Goal: Task Accomplishment & Management: Manage account settings

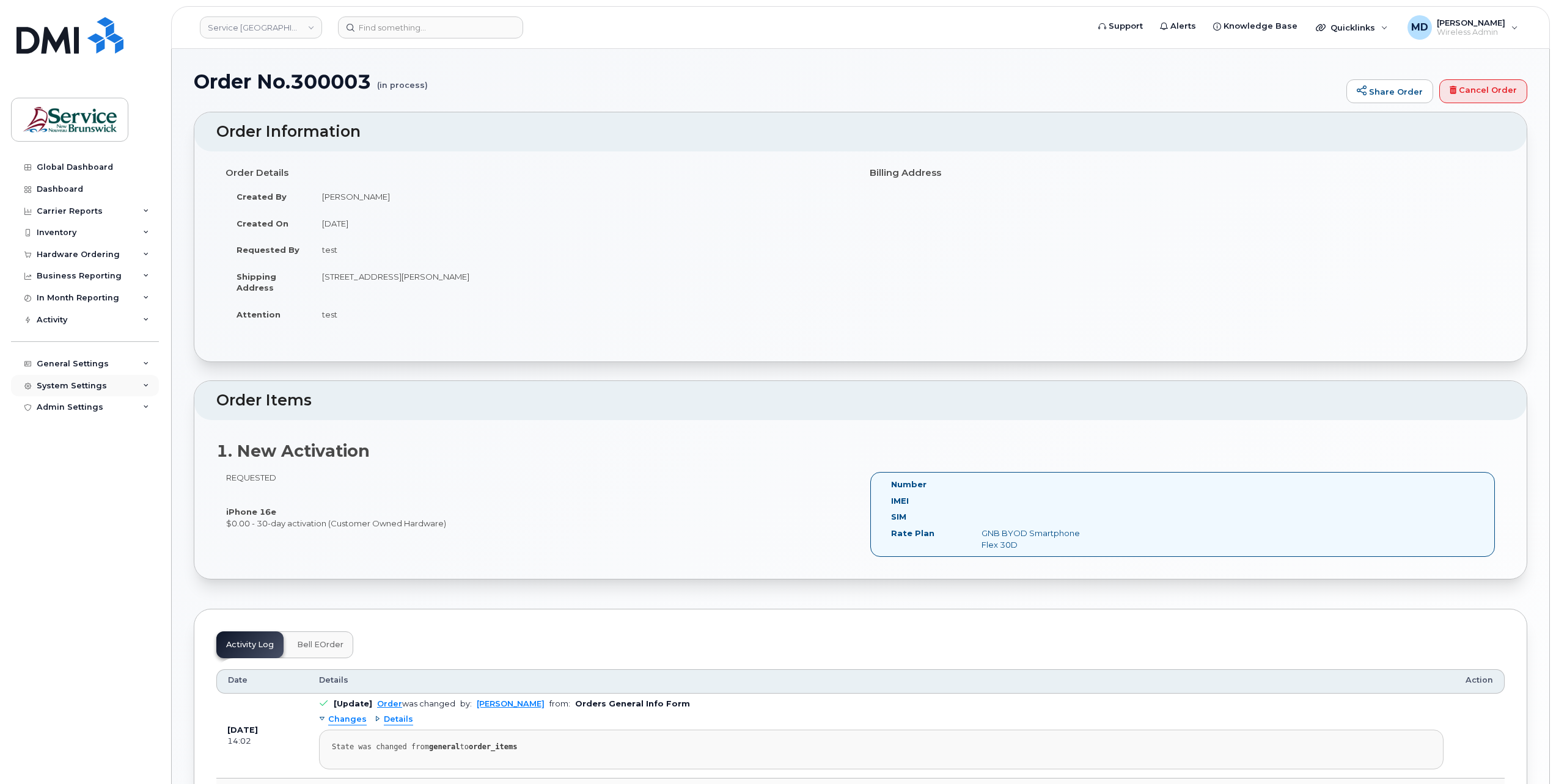
scroll to position [440, 0]
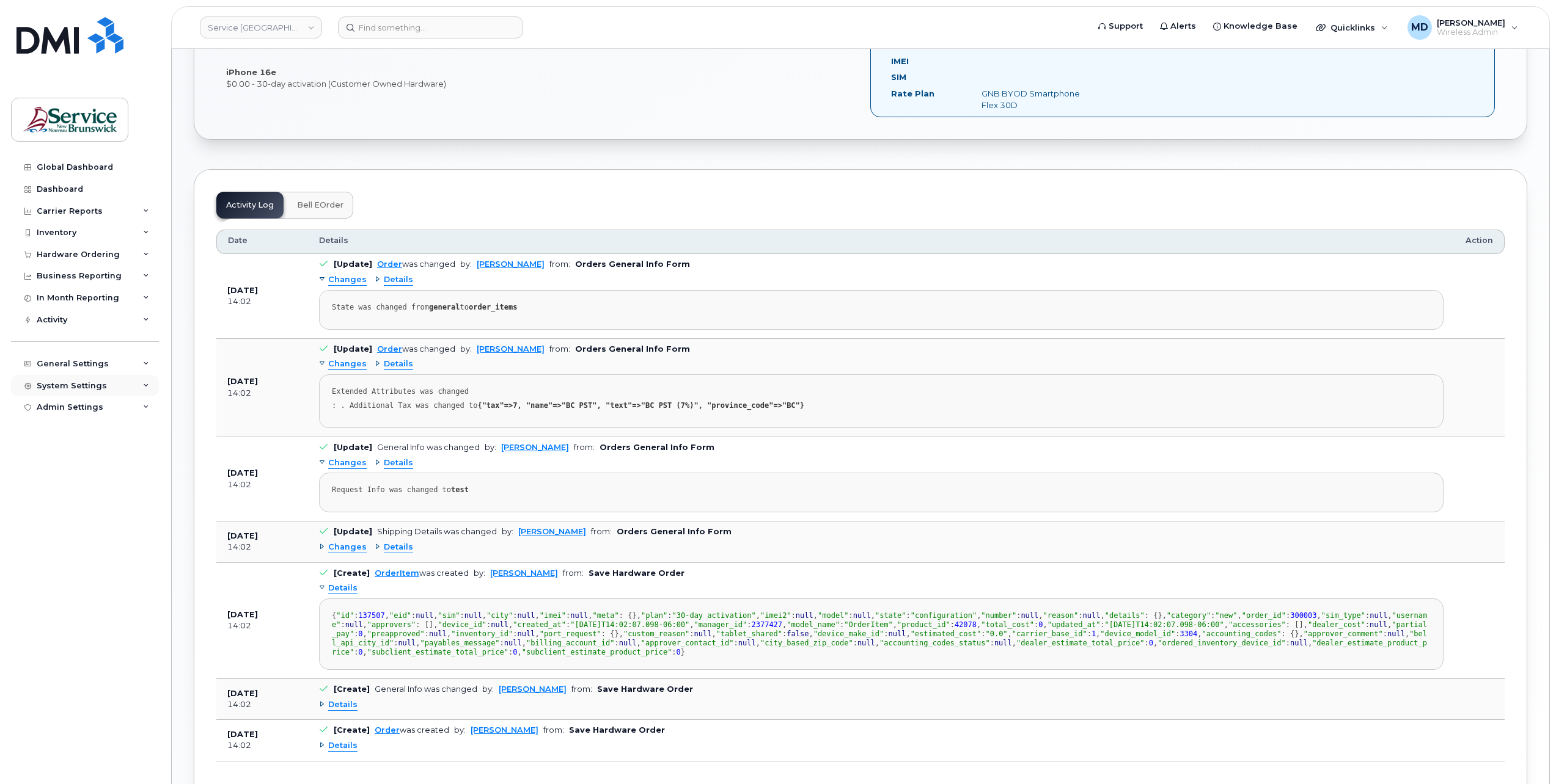
click at [79, 383] on div "System Settings" at bounding box center [72, 386] width 70 height 10
click at [75, 550] on div "Hardware Ordering" at bounding box center [83, 549] width 83 height 11
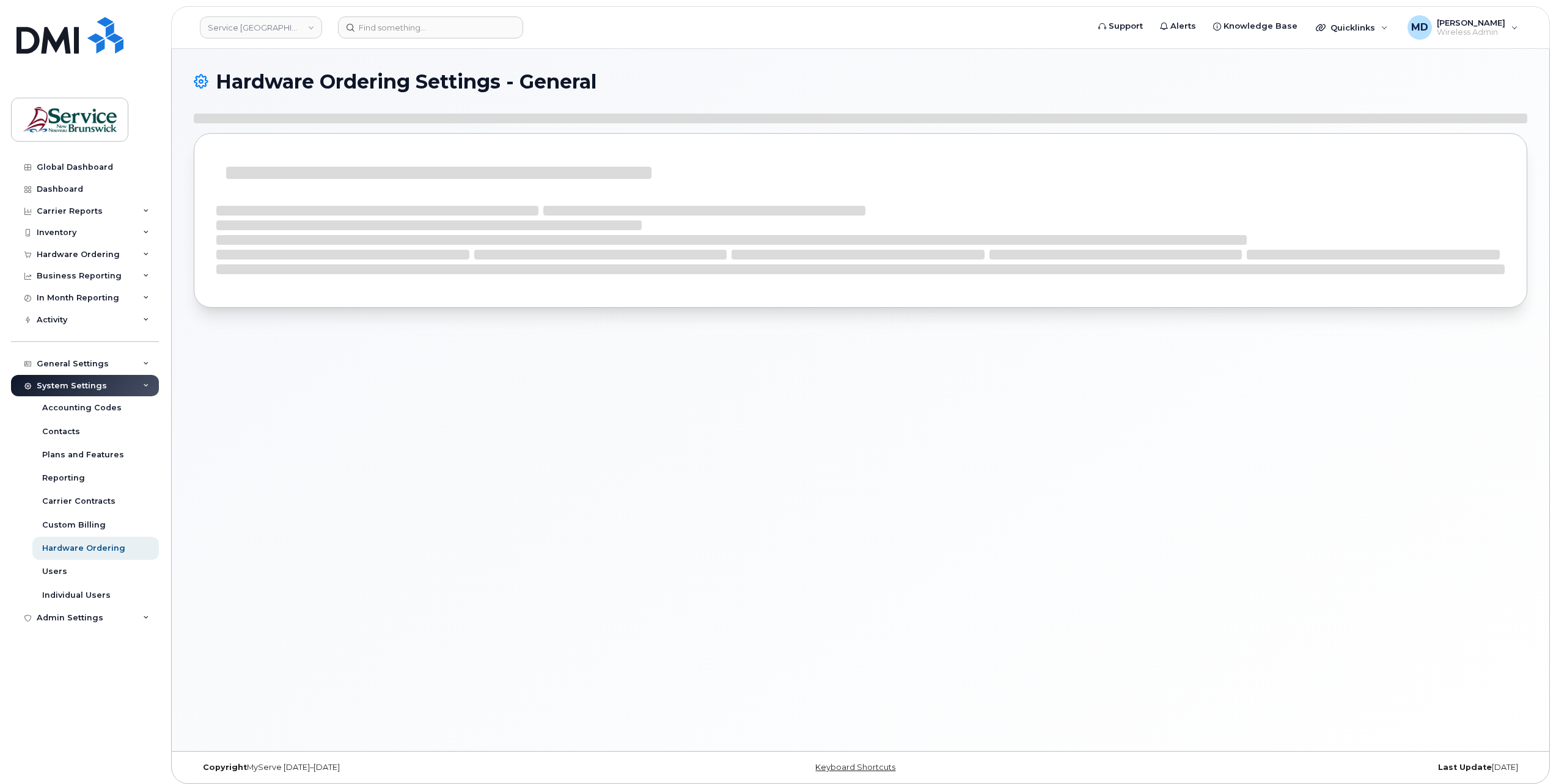
select select "admins"
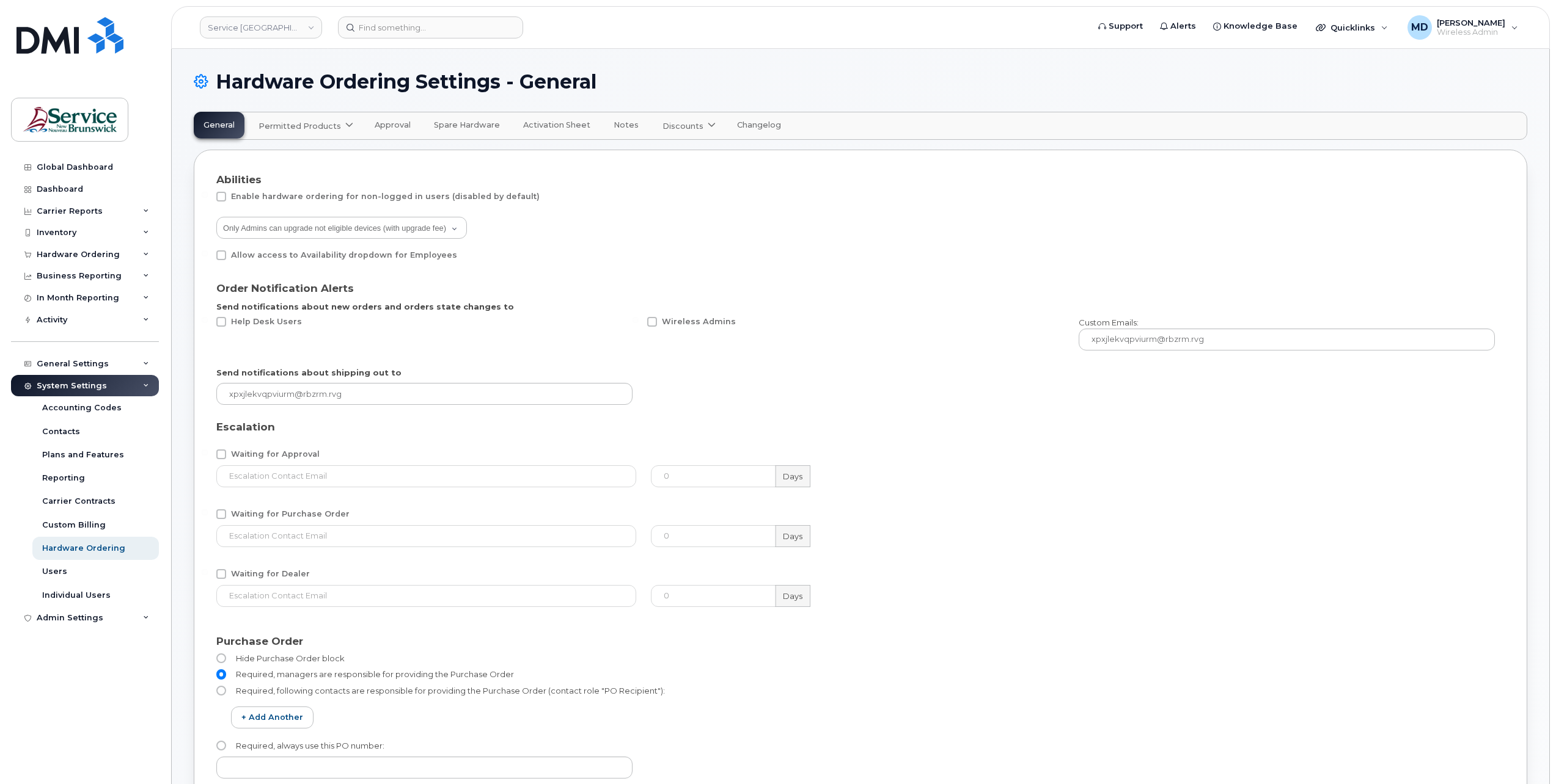
click at [380, 125] on span "Approval" at bounding box center [392, 125] width 36 height 10
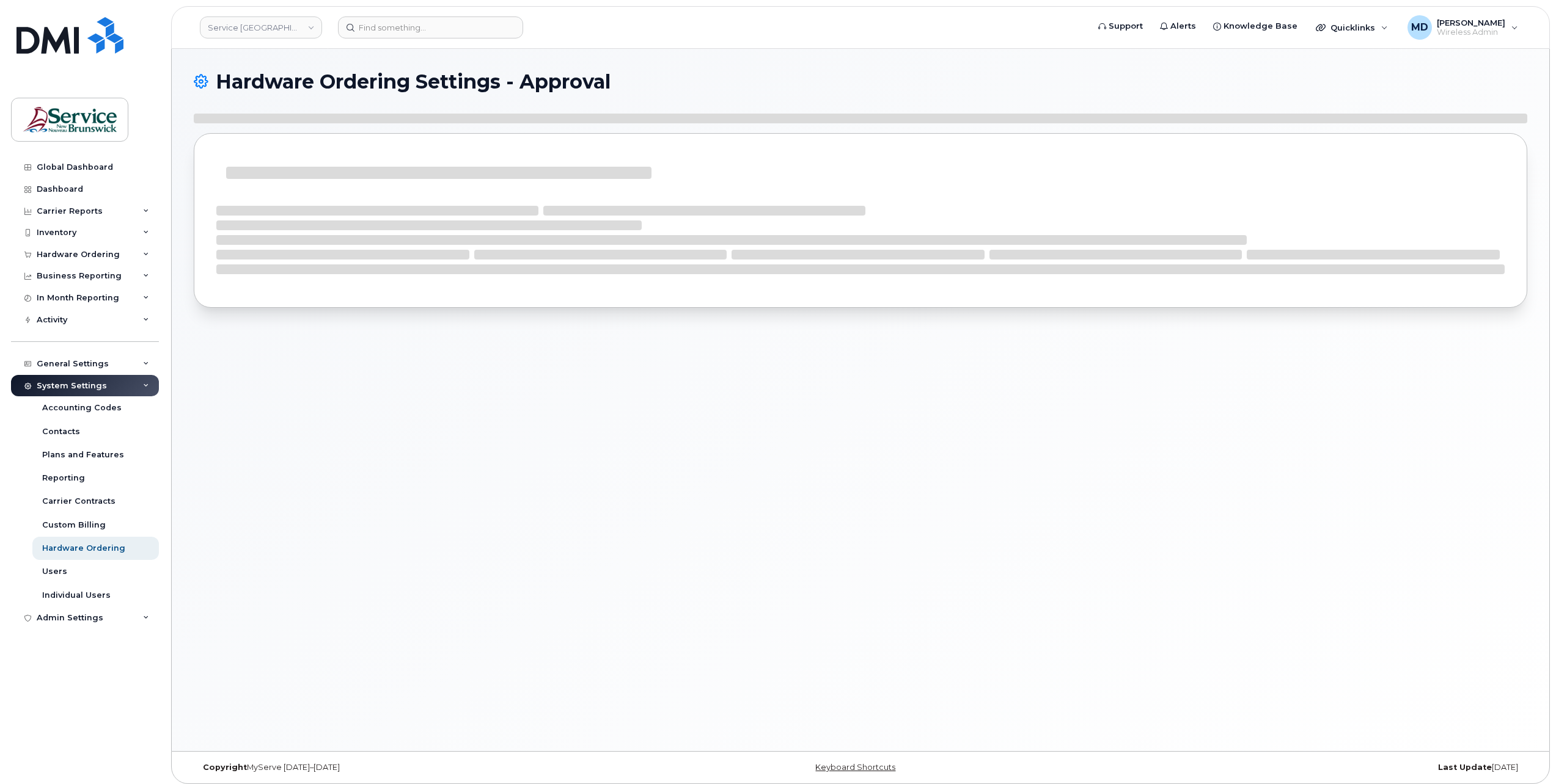
select select "suggested"
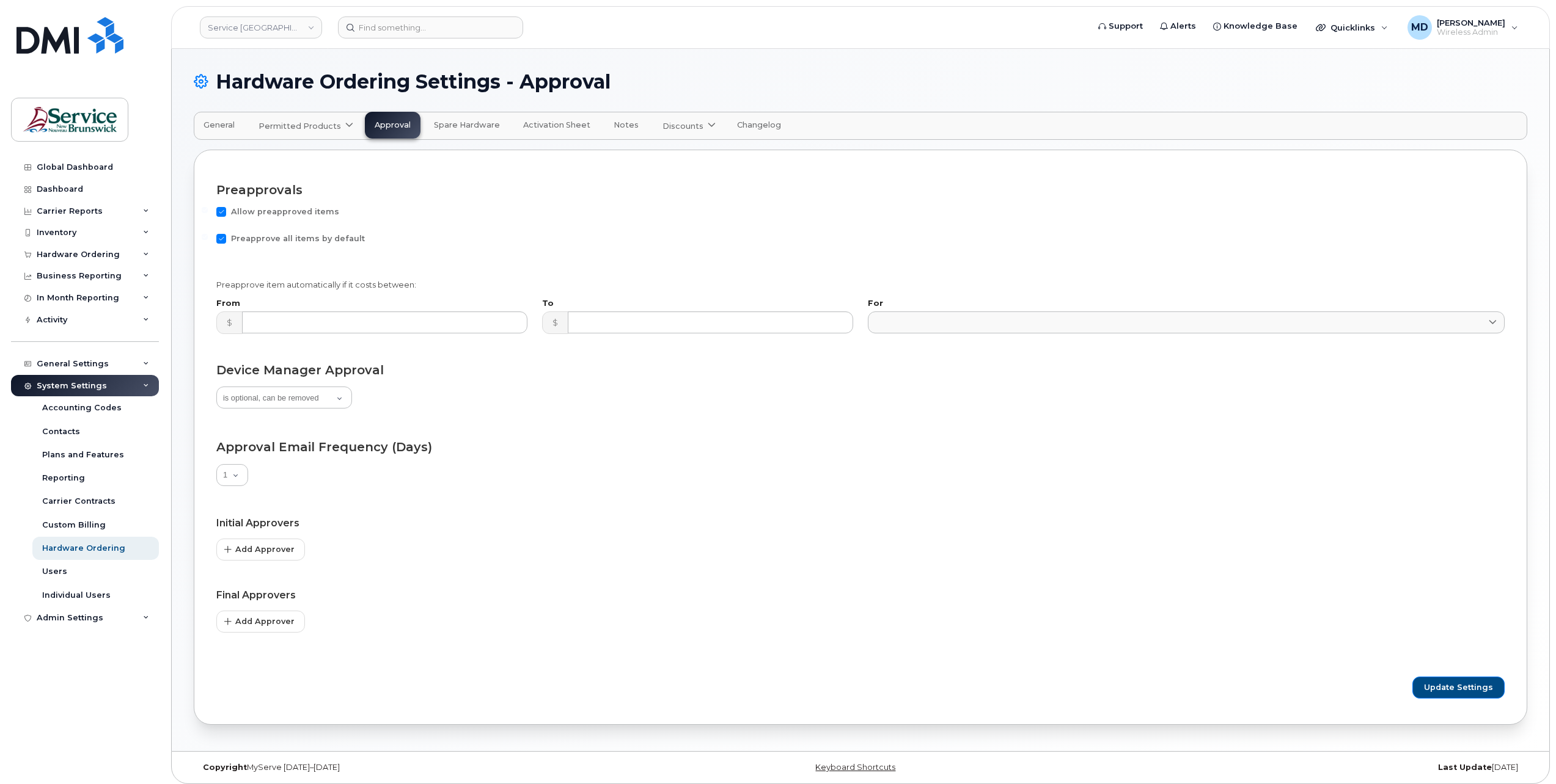
click at [466, 127] on span "Spare Hardware" at bounding box center [466, 125] width 66 height 10
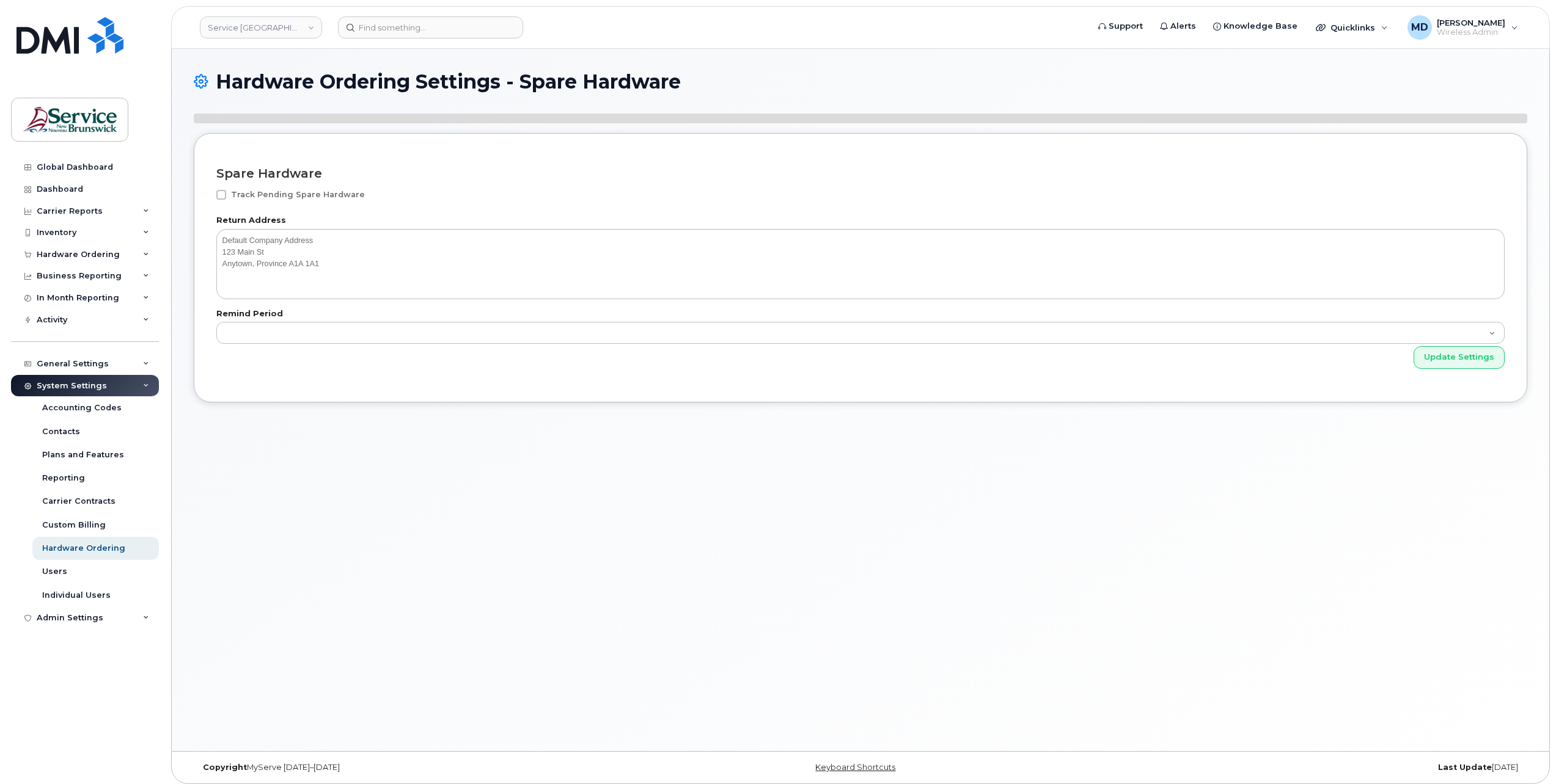
select select"]
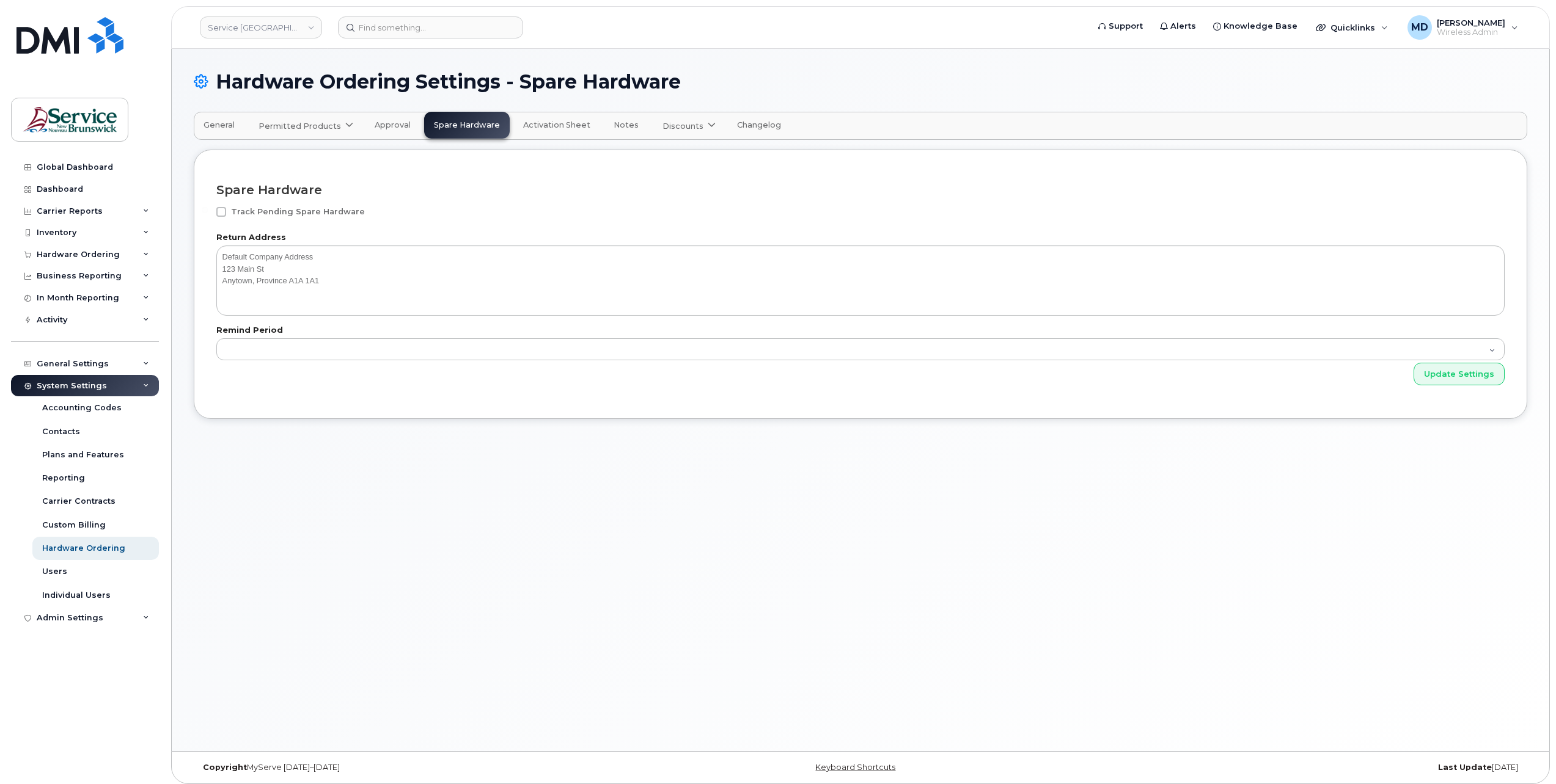
click at [546, 125] on span "Activation Sheet" at bounding box center [556, 125] width 68 height 10
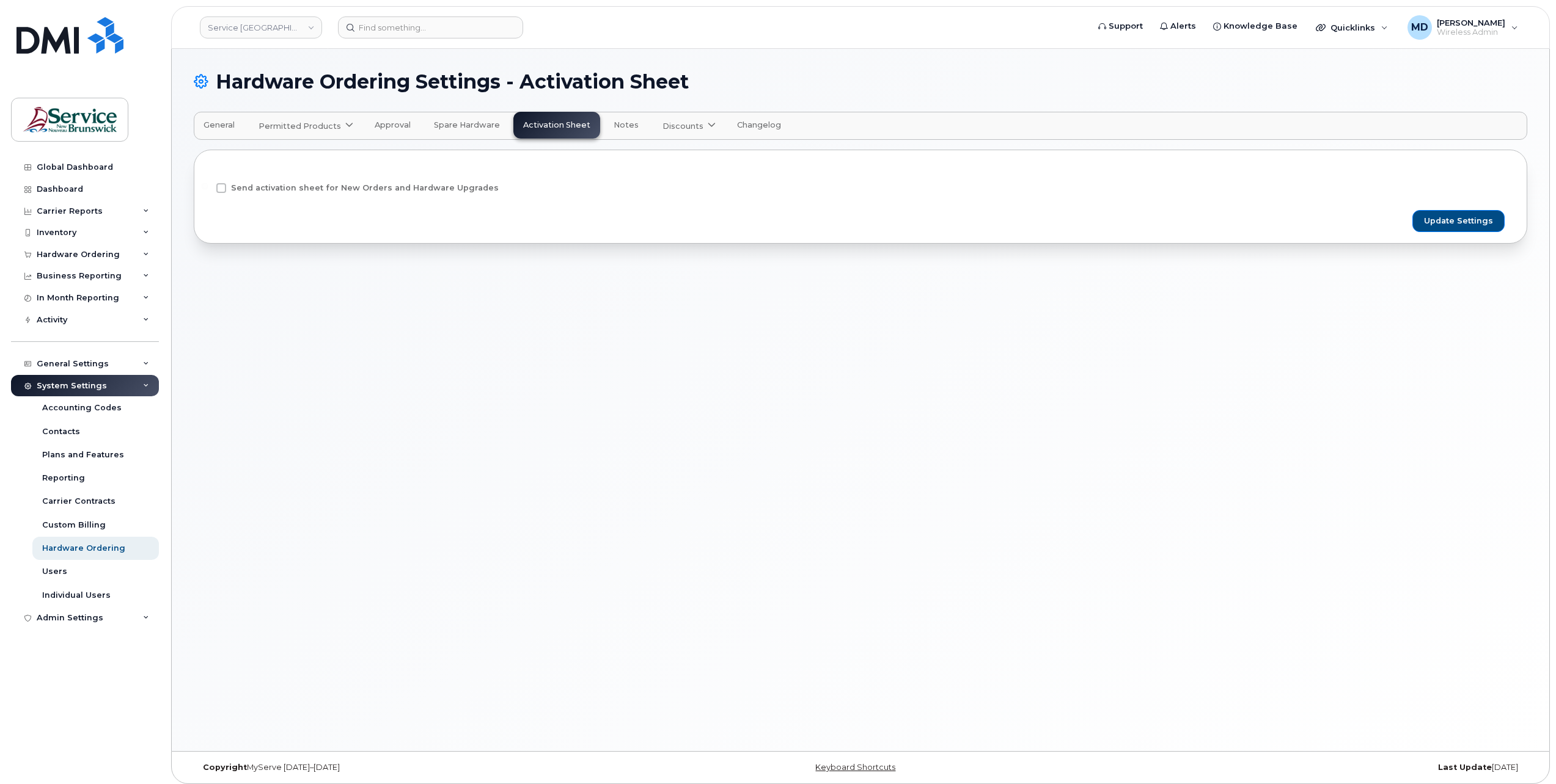
click at [615, 128] on span "Notes" at bounding box center [626, 125] width 25 height 10
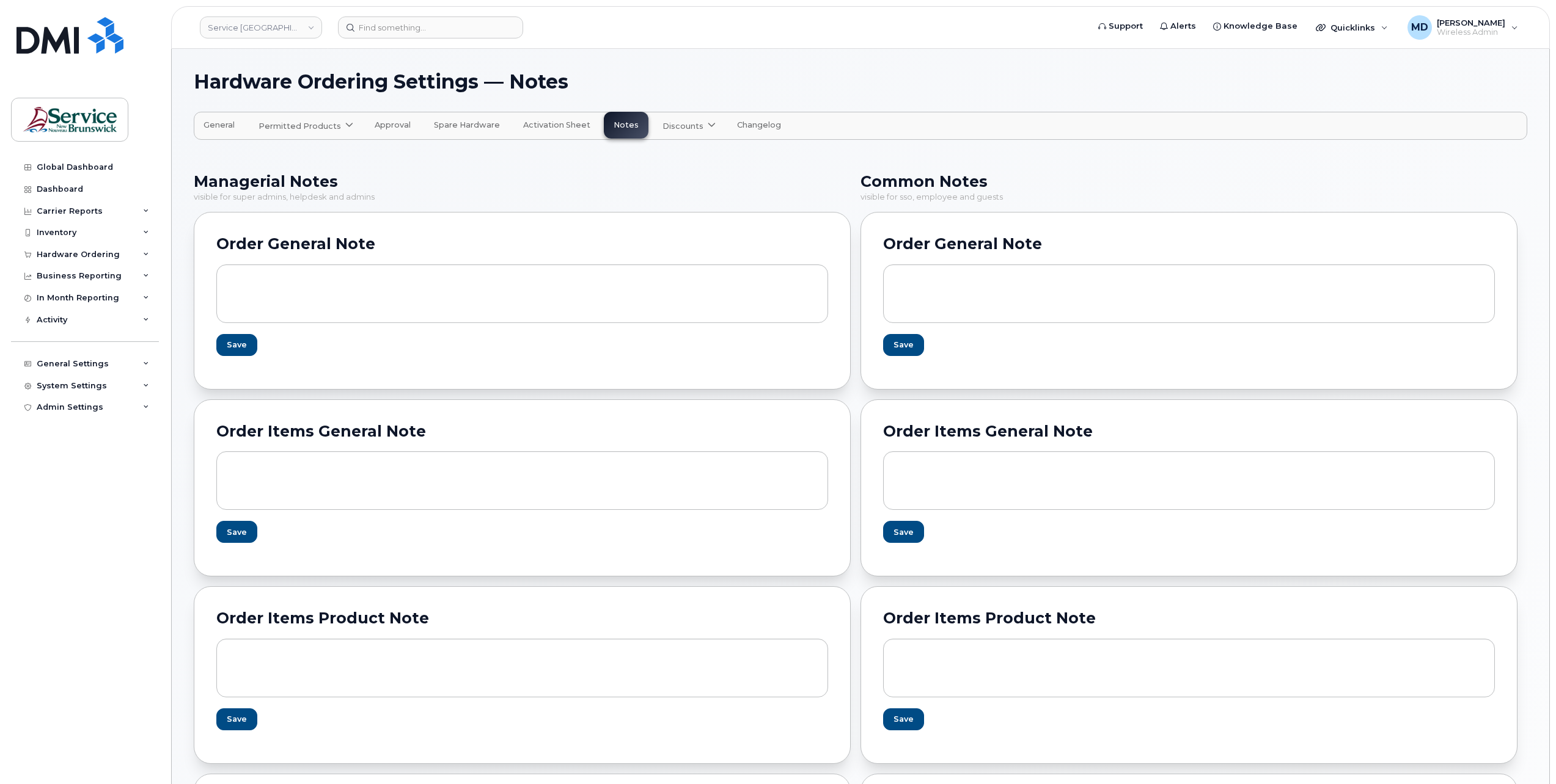
click at [691, 129] on div "Discounts" at bounding box center [688, 126] width 51 height 12
click at [763, 129] on span "Changelog" at bounding box center [758, 125] width 44 height 10
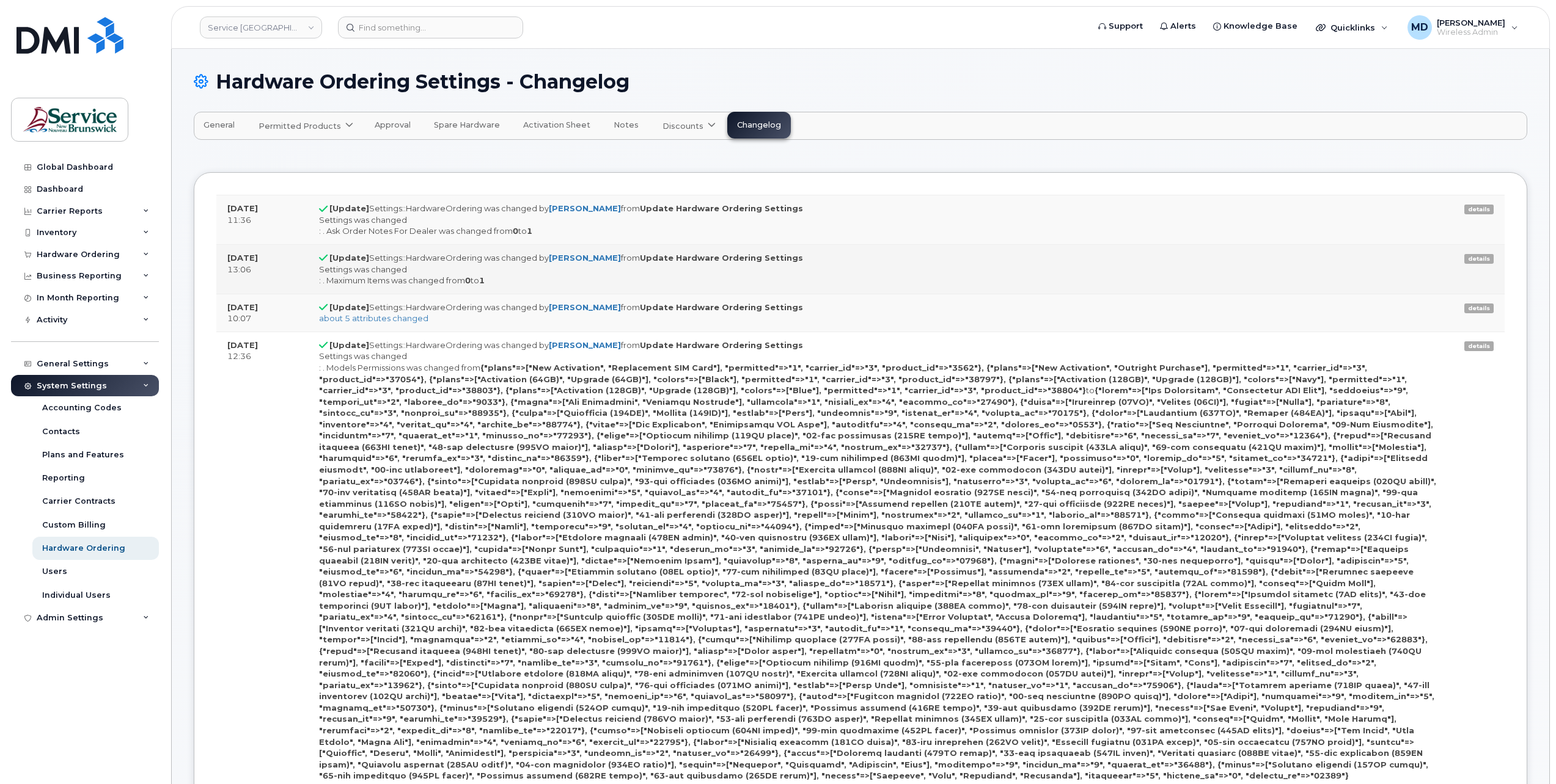
click at [299, 270] on td "[DATE] 13:06" at bounding box center [261, 269] width 91 height 49
click at [257, 253] on strong "[DATE]" at bounding box center [242, 257] width 30 height 10
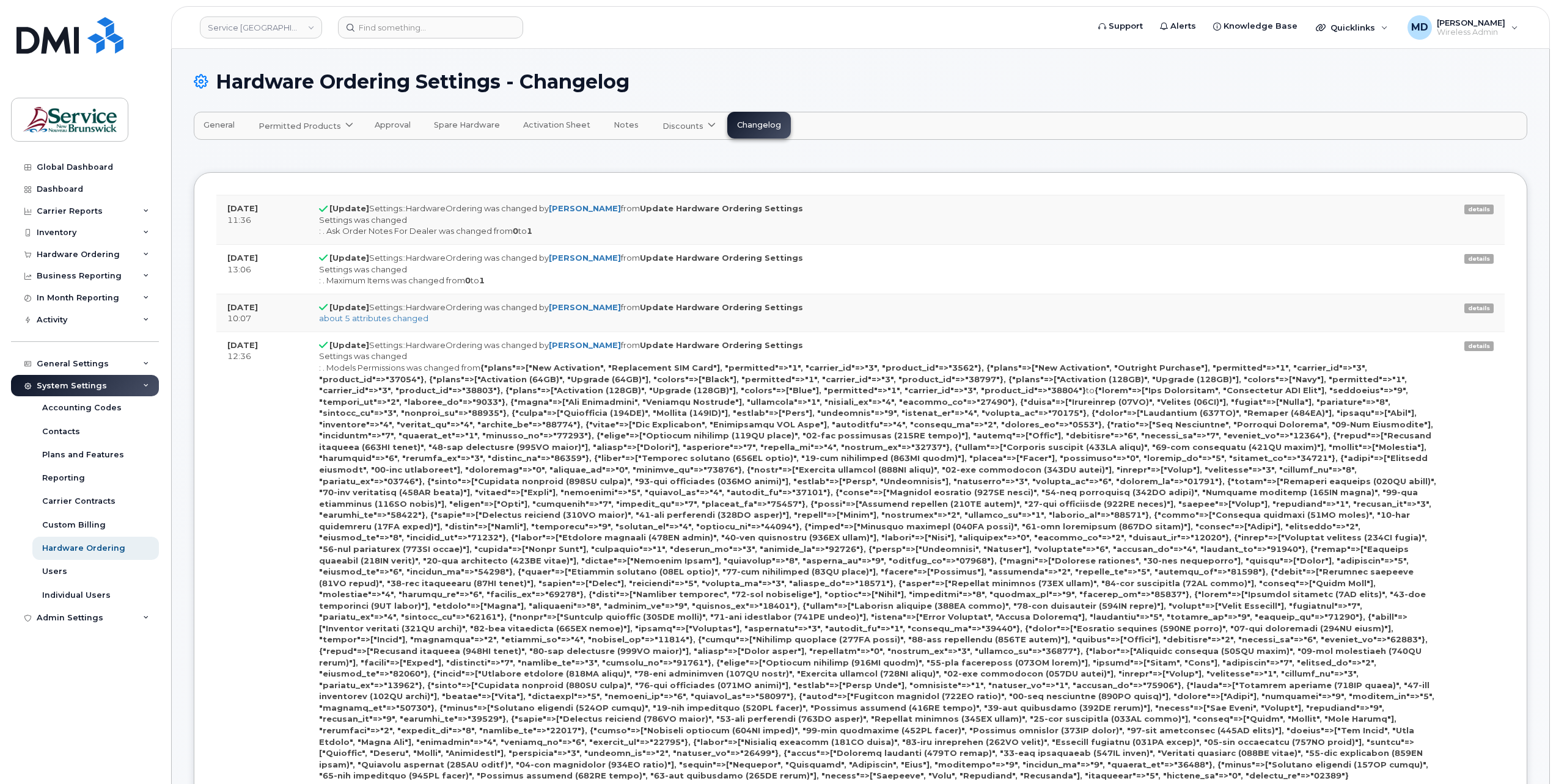
click at [218, 116] on button "General" at bounding box center [219, 126] width 51 height 27
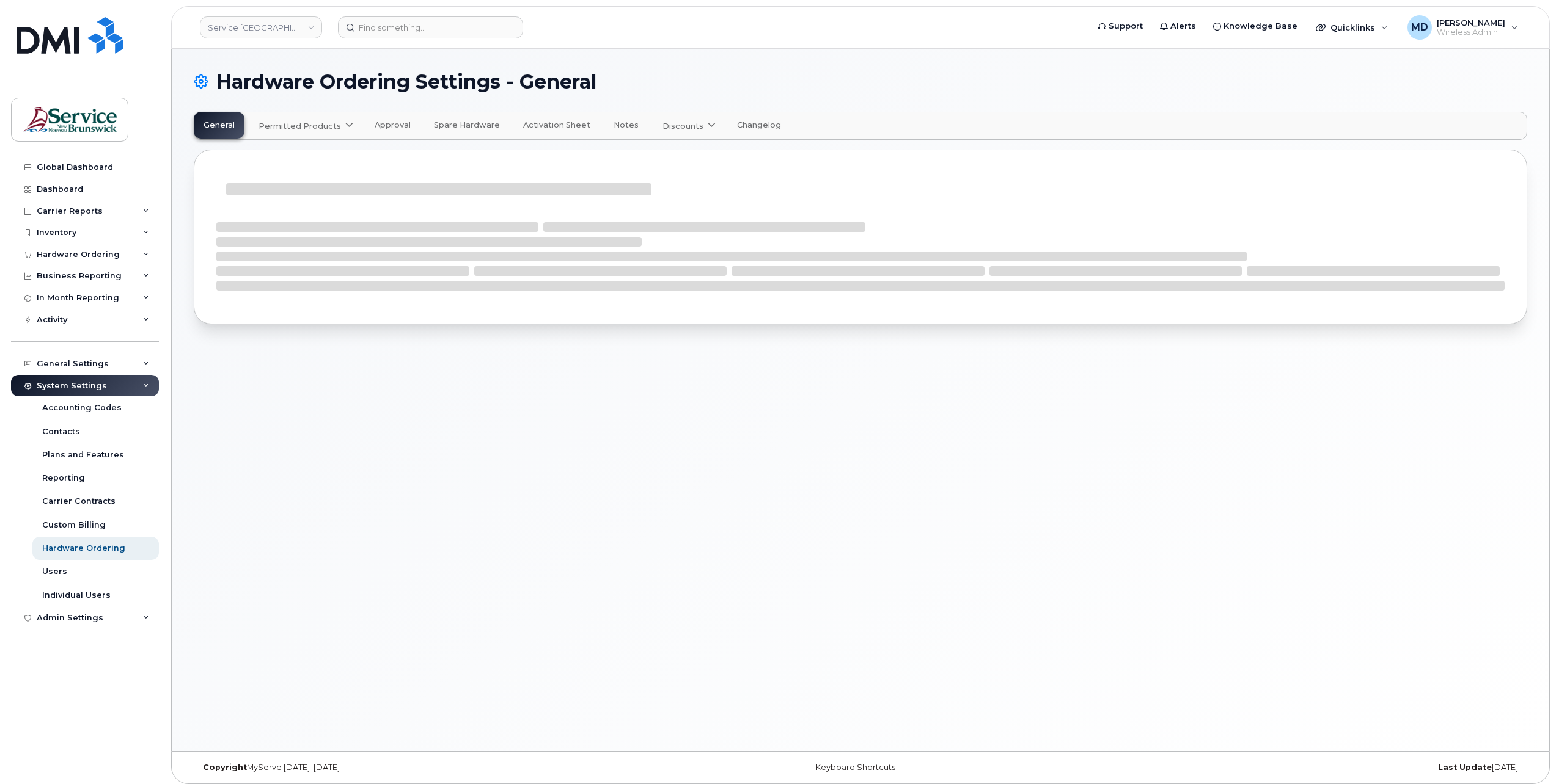
select select "admins"
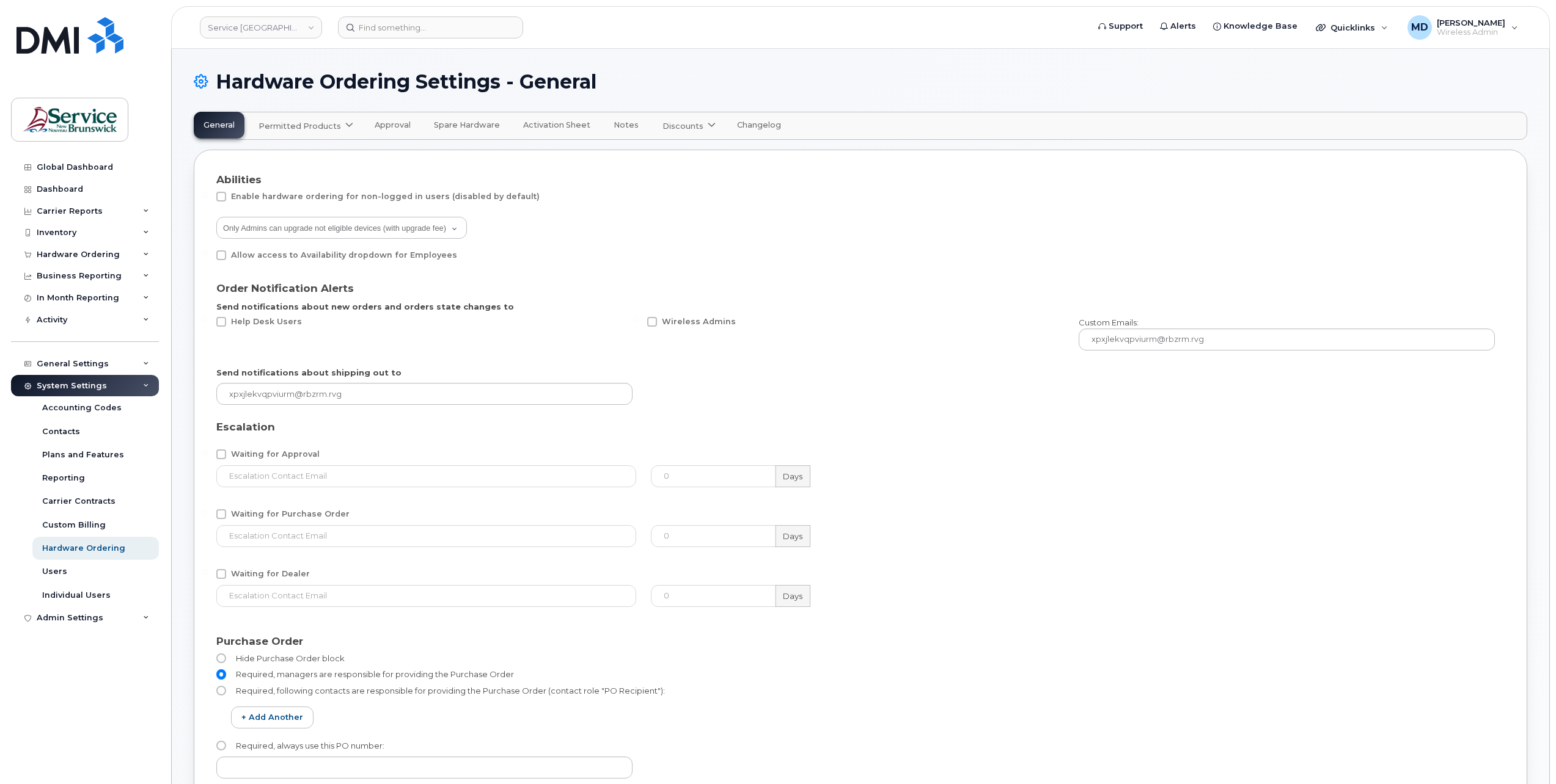
click at [307, 130] on span "Permitted Products" at bounding box center [300, 126] width 83 height 12
click at [277, 153] on span "Bell" at bounding box center [269, 156] width 16 height 13
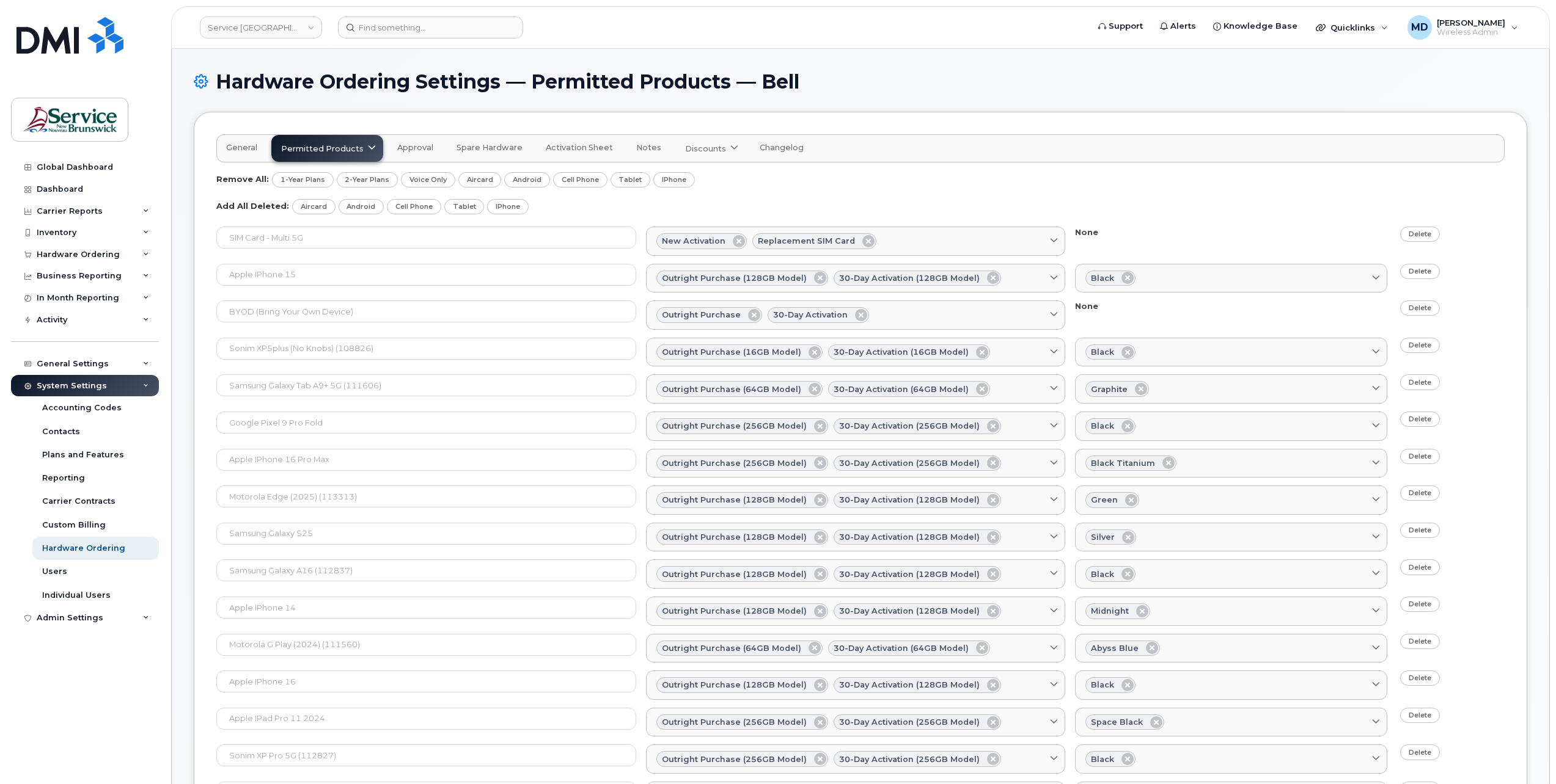
click at [571, 145] on span "Activation Sheet" at bounding box center [579, 148] width 68 height 10
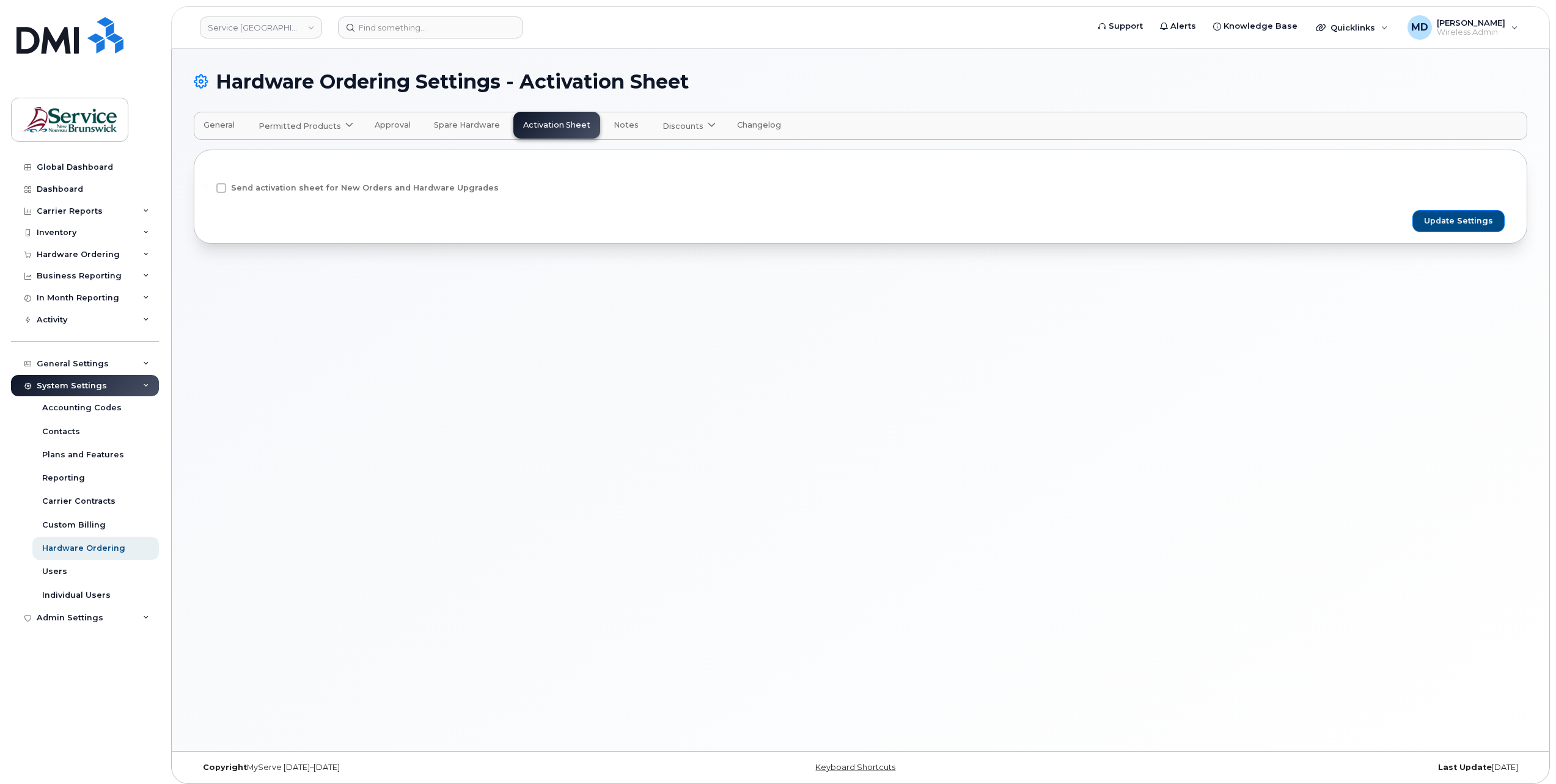
click at [221, 187] on span at bounding box center [221, 188] width 10 height 10
click at [207, 187] on input "Send activation sheet for New Orders and Hardware Upgrades" at bounding box center [205, 187] width 6 height 6
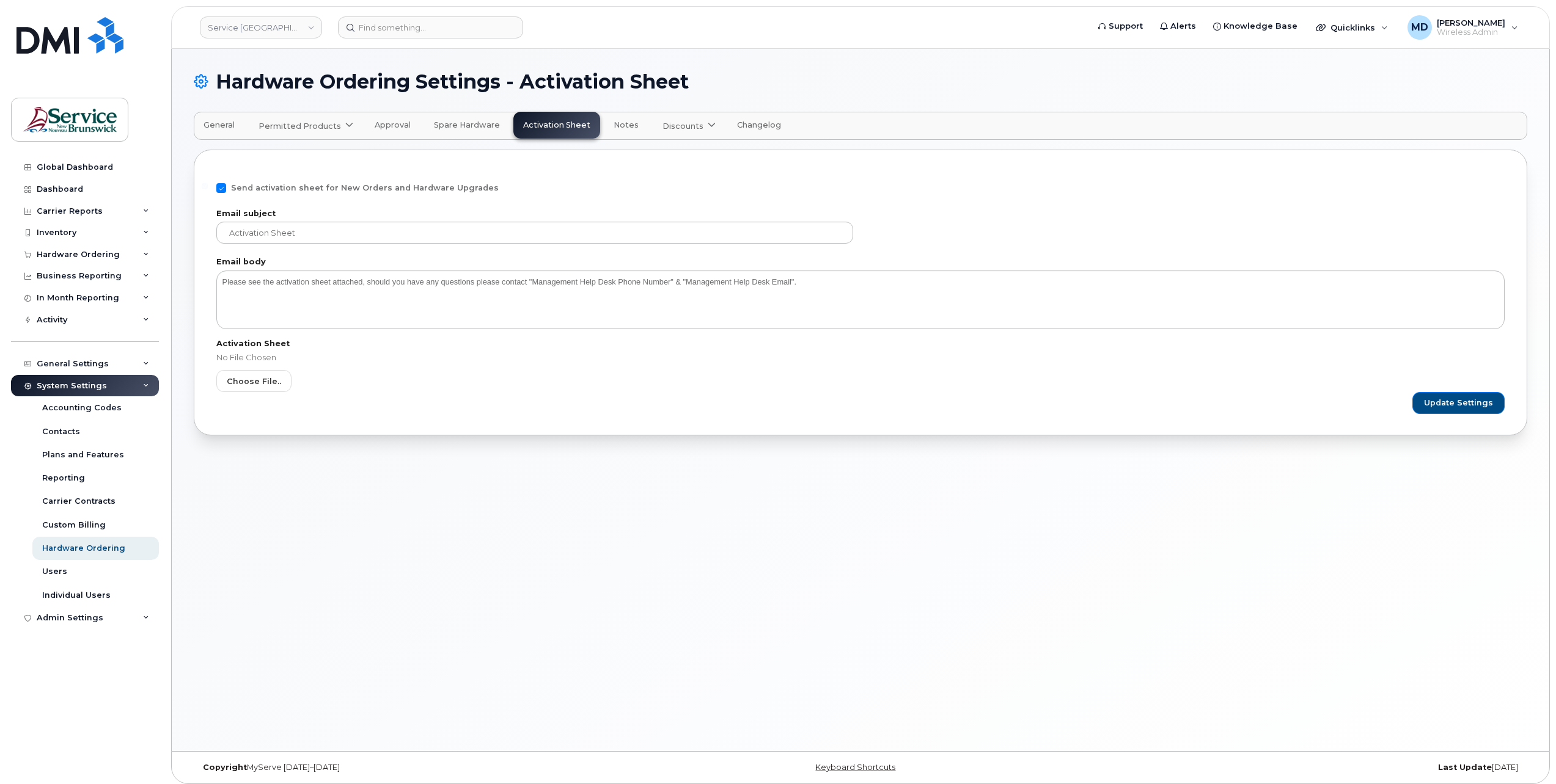
click at [218, 188] on span at bounding box center [221, 188] width 10 height 10
click at [207, 188] on input "Send activation sheet for New Orders and Hardware Upgrades" at bounding box center [205, 187] width 6 height 6
checkbox input "false"
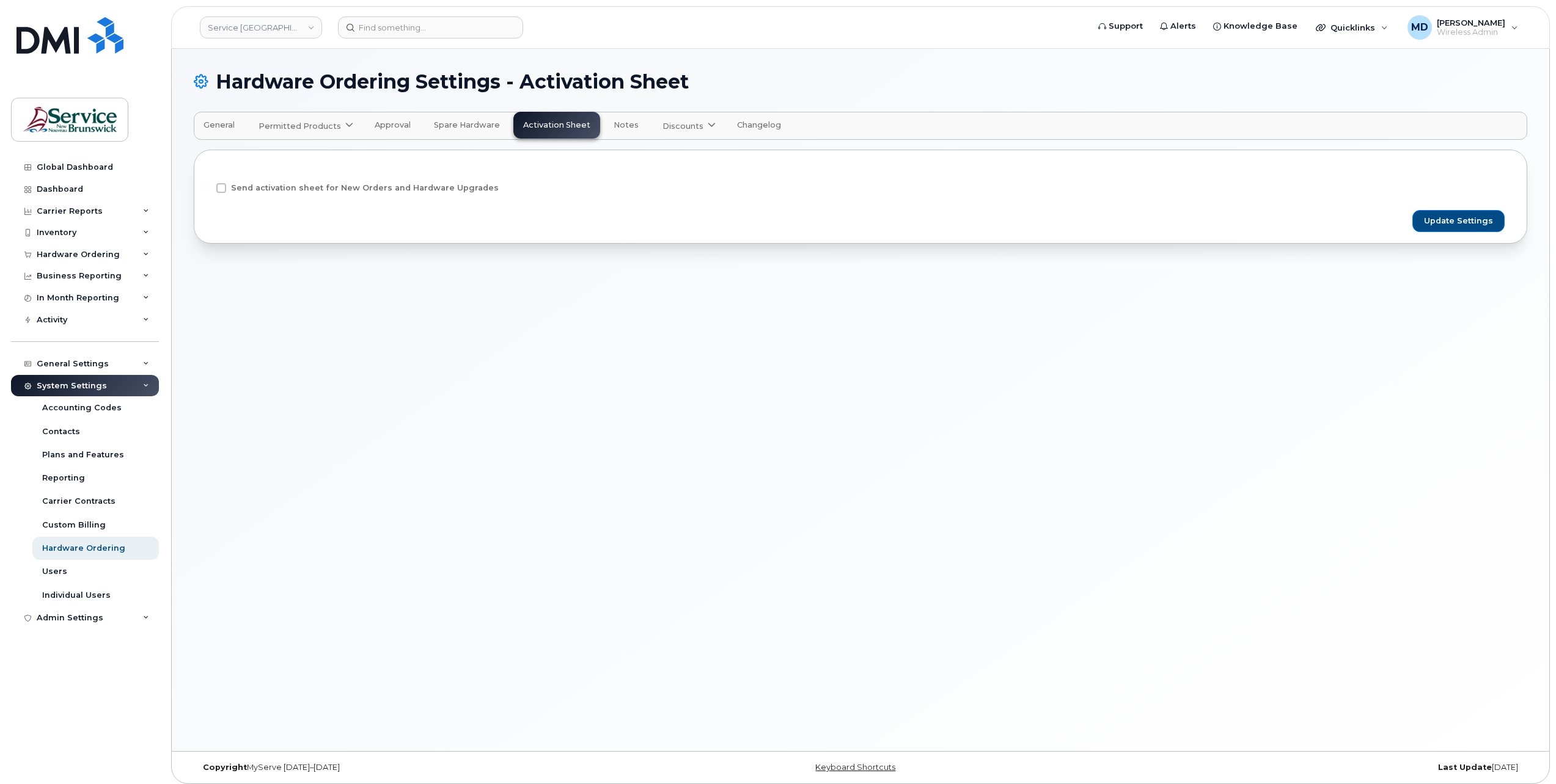
click at [707, 124] on icon at bounding box center [711, 126] width 8 height 8
click at [691, 97] on div "Hardware Ordering Settings - Activation Sheet" at bounding box center [861, 91] width 1333 height 41
click at [102, 261] on div "Hardware Ordering" at bounding box center [85, 255] width 148 height 22
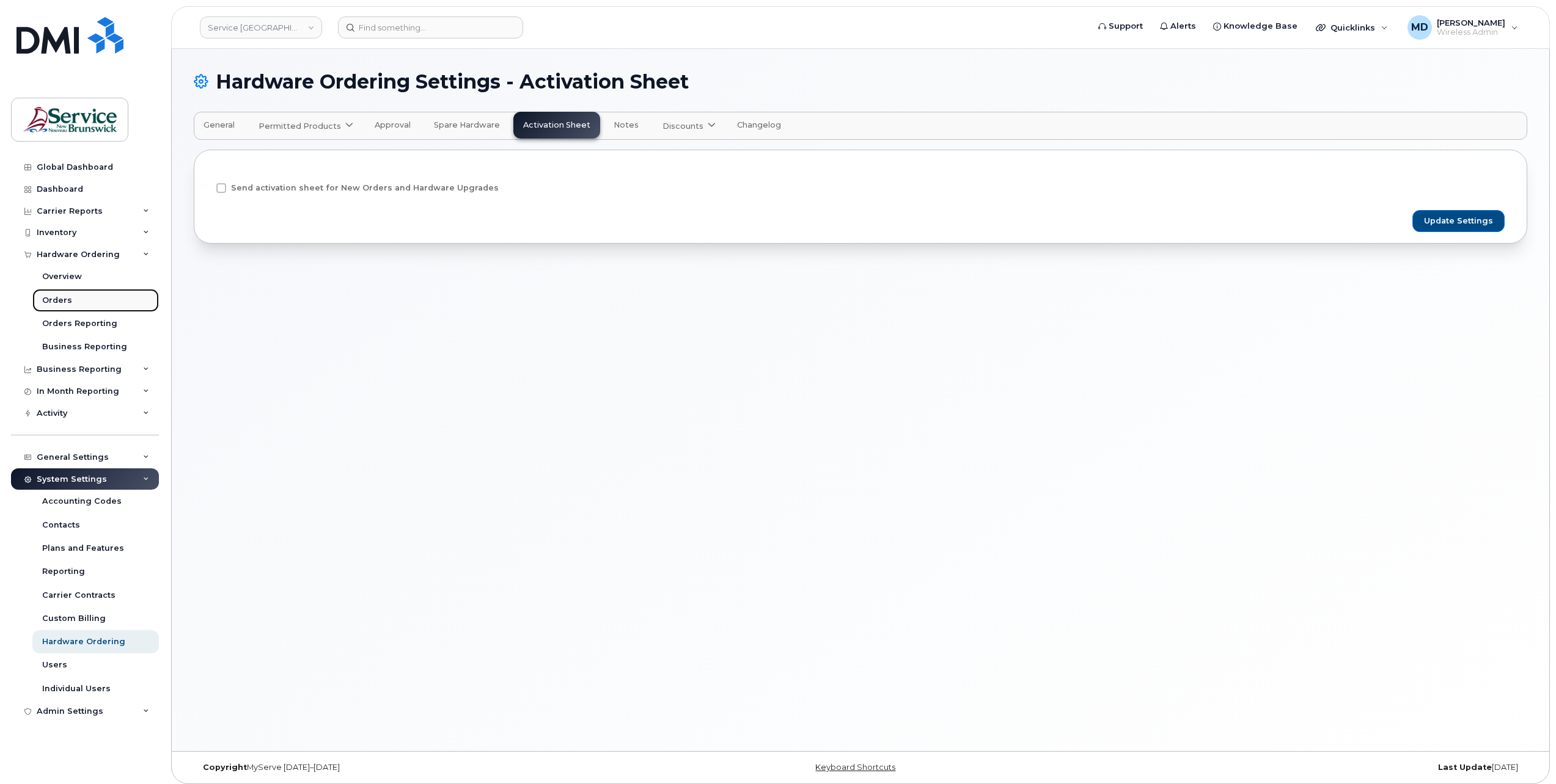
click at [66, 303] on div "Orders" at bounding box center [57, 300] width 30 height 11
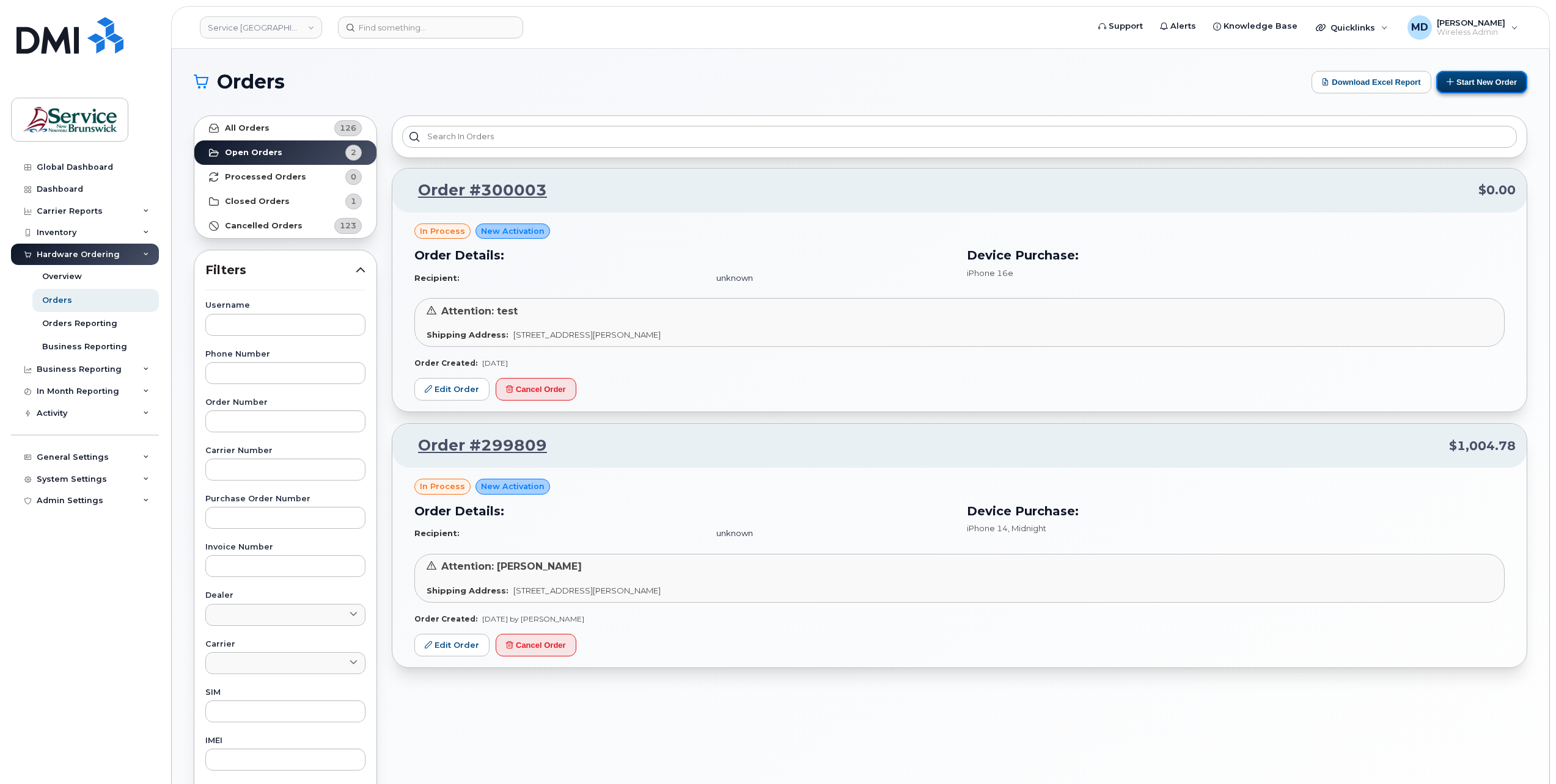
click at [1498, 79] on button "Start New Order" at bounding box center [1481, 82] width 91 height 22
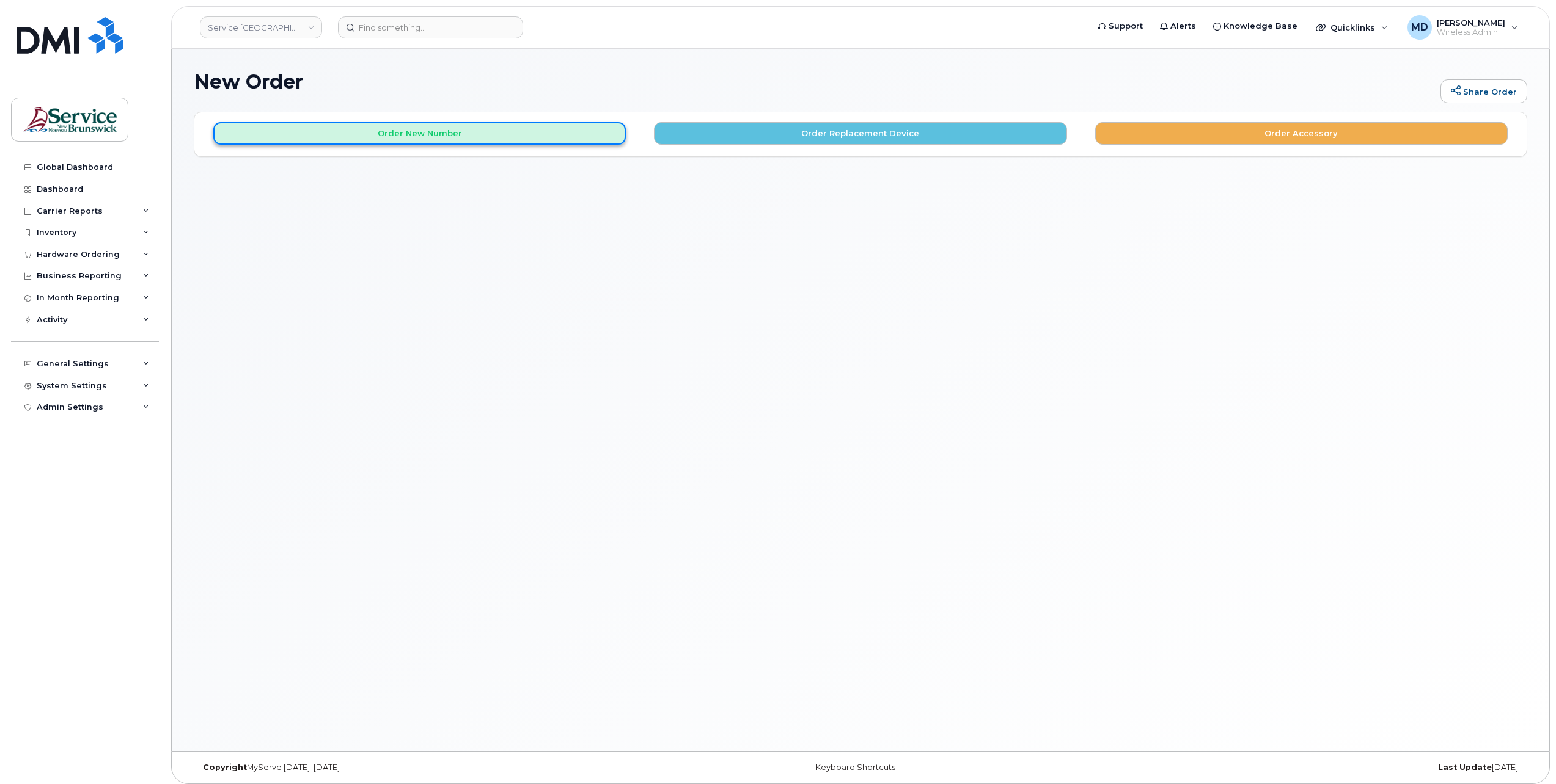
click at [520, 126] on button "Order New Number" at bounding box center [419, 133] width 412 height 22
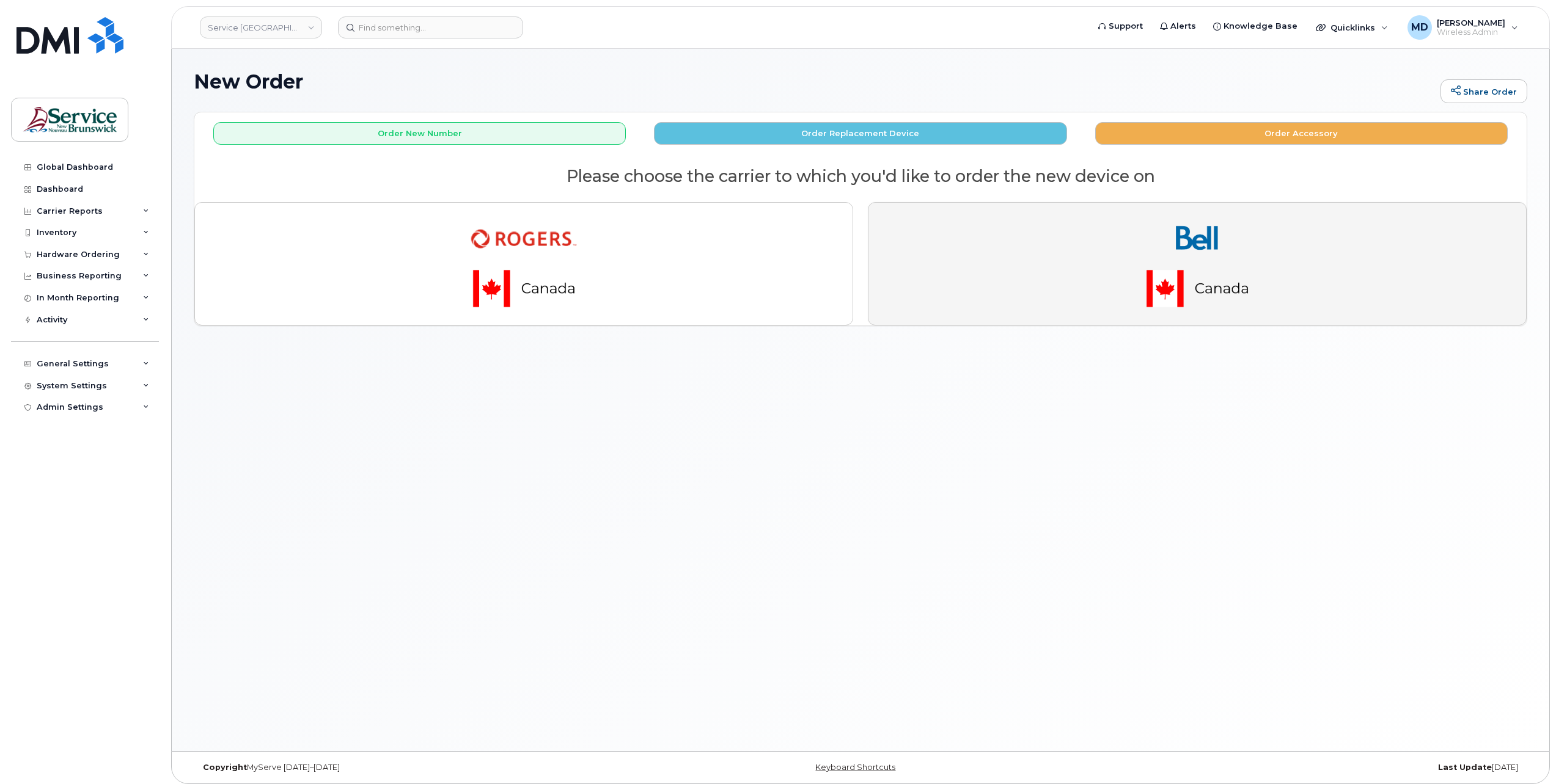
click at [1195, 297] on img "button" at bounding box center [1197, 264] width 171 height 102
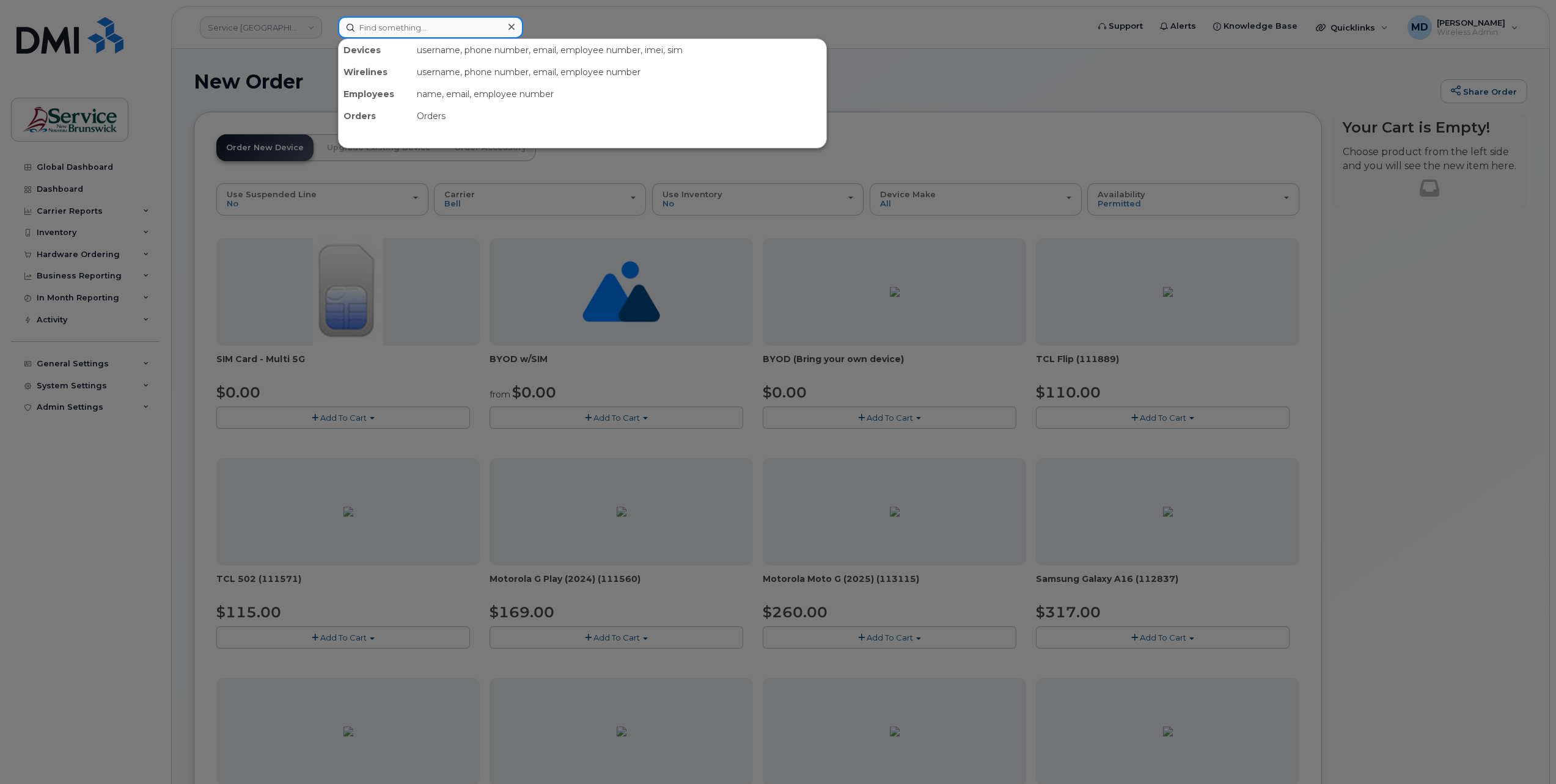
click at [395, 27] on input at bounding box center [430, 28] width 185 height 22
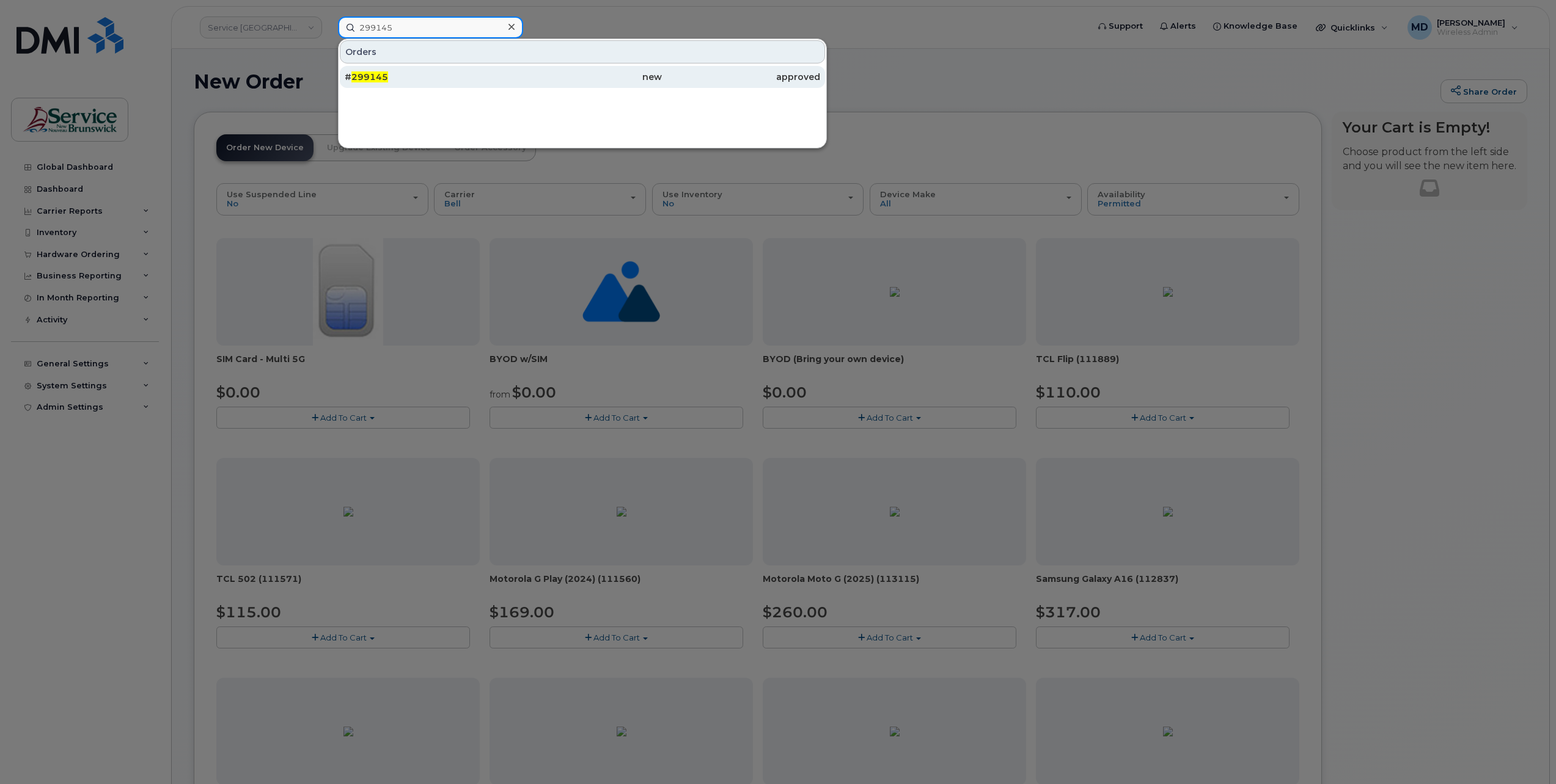
type input "299145"
click at [381, 78] on span "299145" at bounding box center [370, 77] width 37 height 11
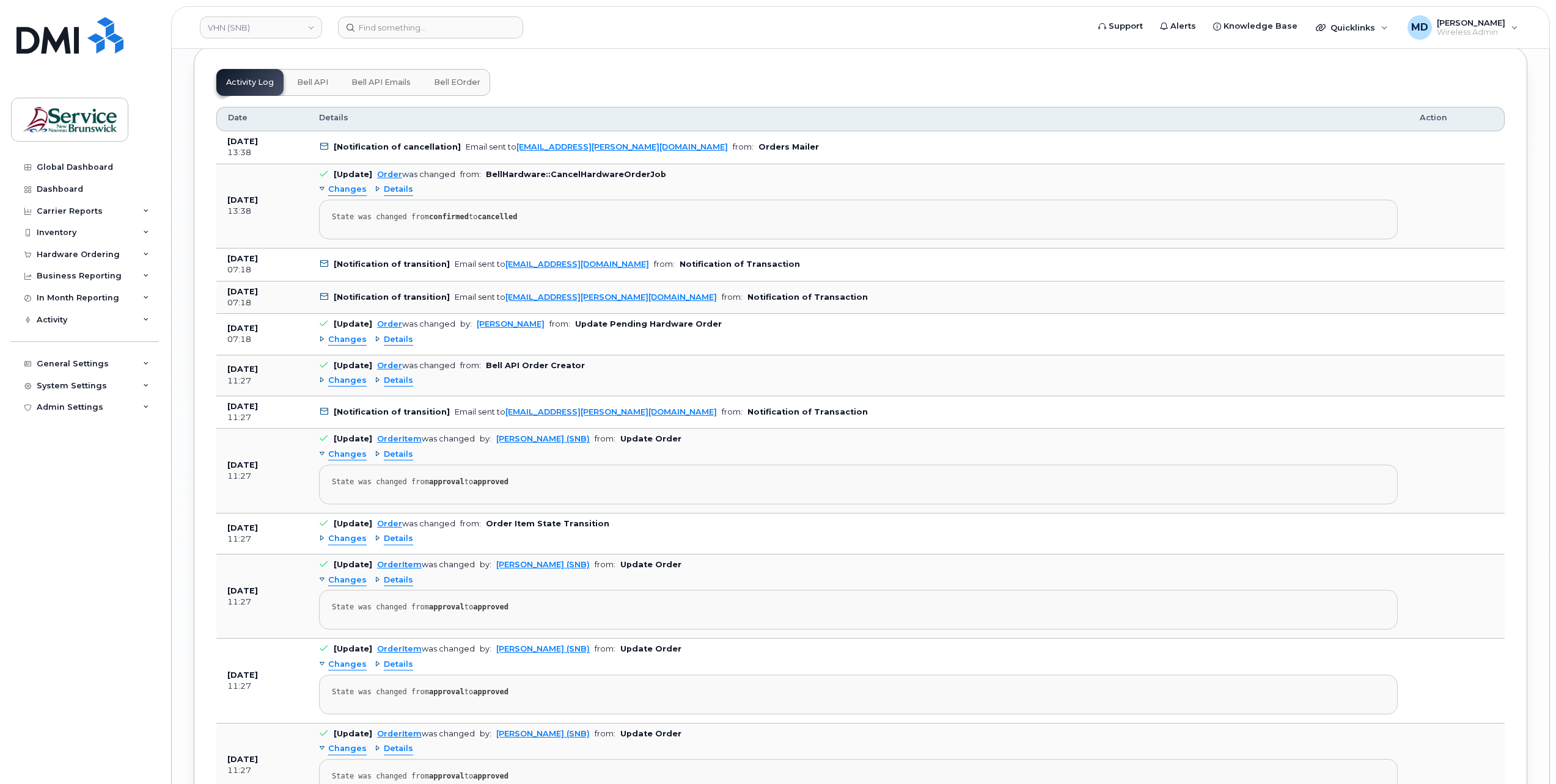
scroll to position [6306, 0]
